Goal: Task Accomplishment & Management: Manage account settings

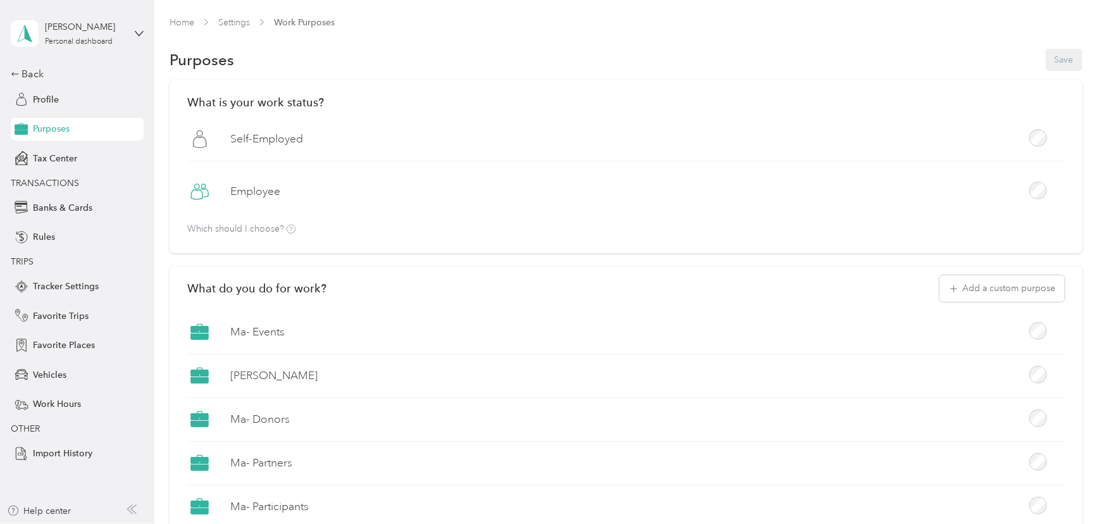
drag, startPoint x: 233, startPoint y: 60, endPoint x: 166, endPoint y: 54, distance: 66.7
click at [178, 56] on h1 "Purposes" at bounding box center [202, 59] width 65 height 13
drag, startPoint x: 233, startPoint y: 62, endPoint x: 166, endPoint y: 58, distance: 67.2
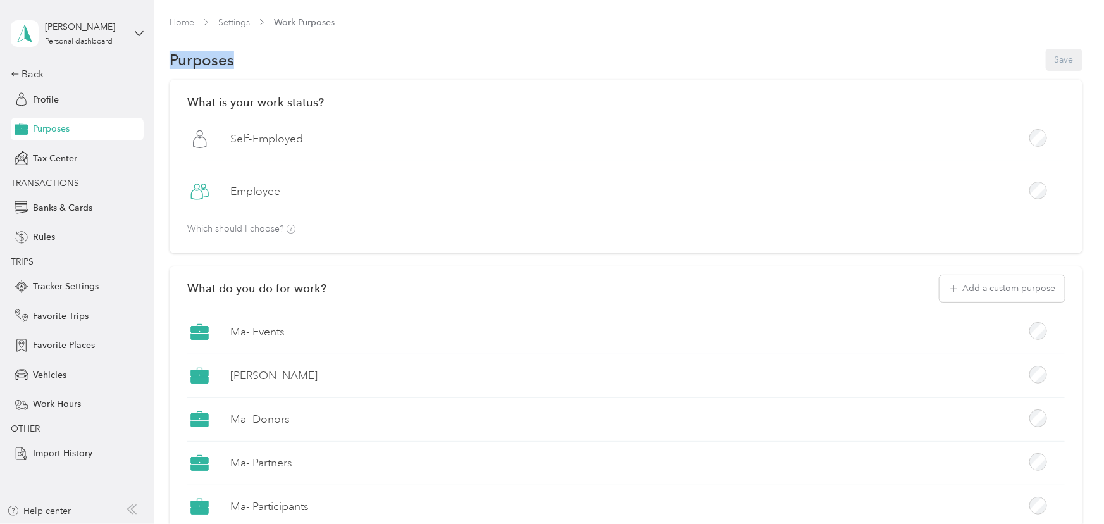
click at [211, 53] on h1 "Purposes" at bounding box center [202, 59] width 65 height 13
drag, startPoint x: 235, startPoint y: 61, endPoint x: 174, endPoint y: 58, distance: 61.4
click at [174, 58] on div "Purposes Save" at bounding box center [626, 60] width 912 height 27
click at [183, 61] on h1 "Purposes" at bounding box center [202, 59] width 65 height 13
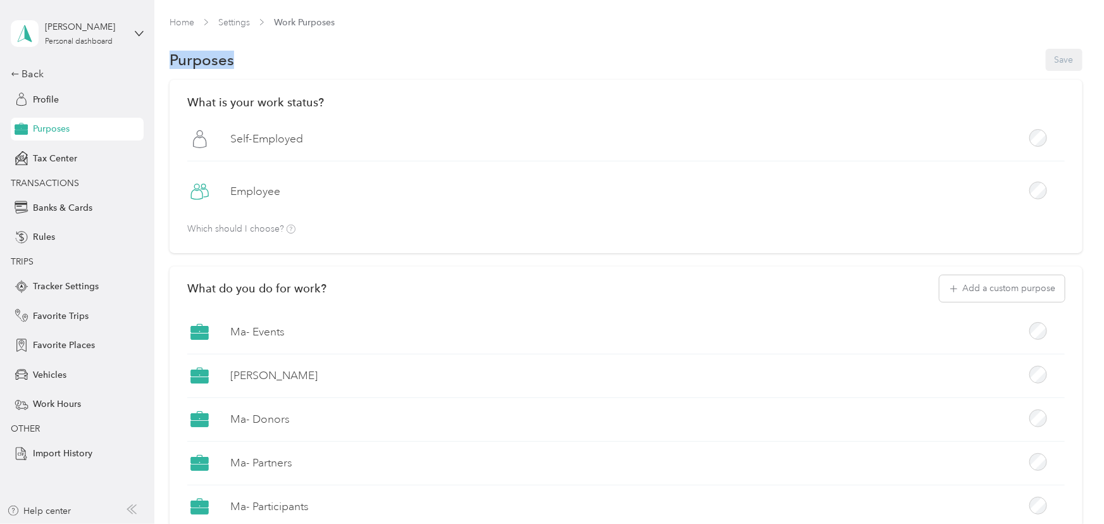
drag, startPoint x: 246, startPoint y: 66, endPoint x: 173, endPoint y: 63, distance: 72.9
click at [173, 63] on div "Purposes Save" at bounding box center [626, 60] width 912 height 27
click at [237, 61] on div "Purposes Save" at bounding box center [626, 60] width 912 height 27
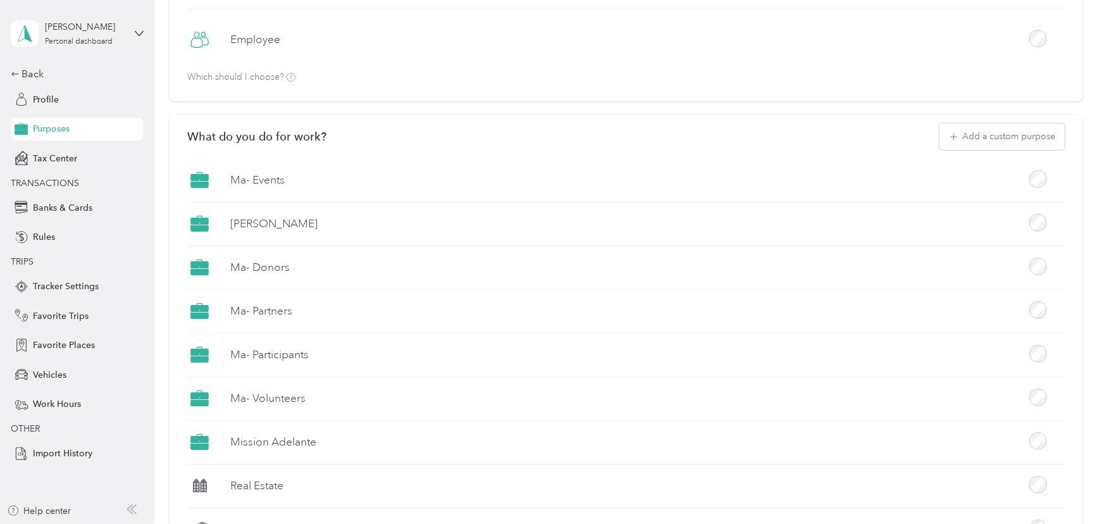
scroll to position [159, 0]
